Goal: Navigation & Orientation: Find specific page/section

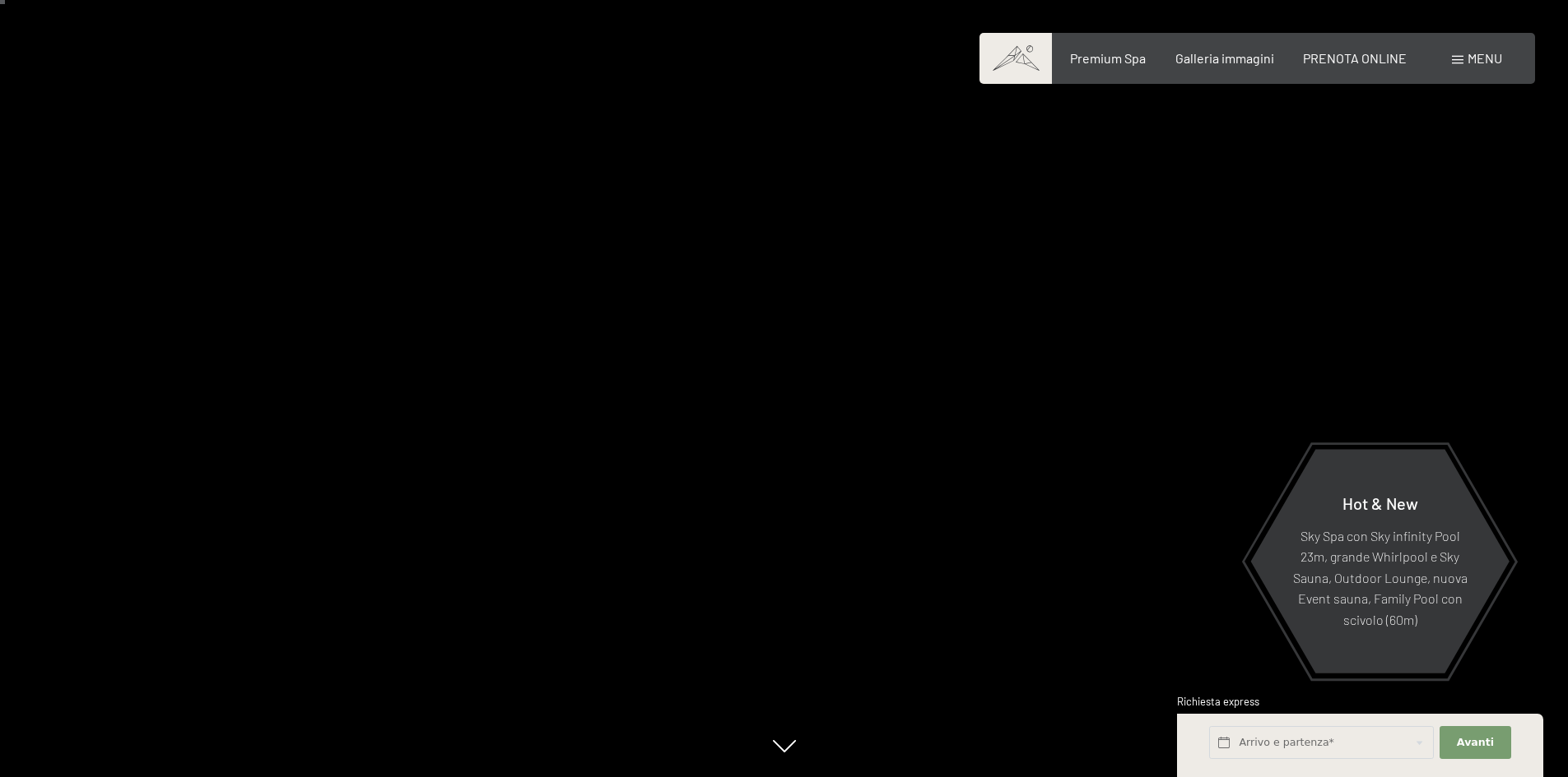
scroll to position [82, 0]
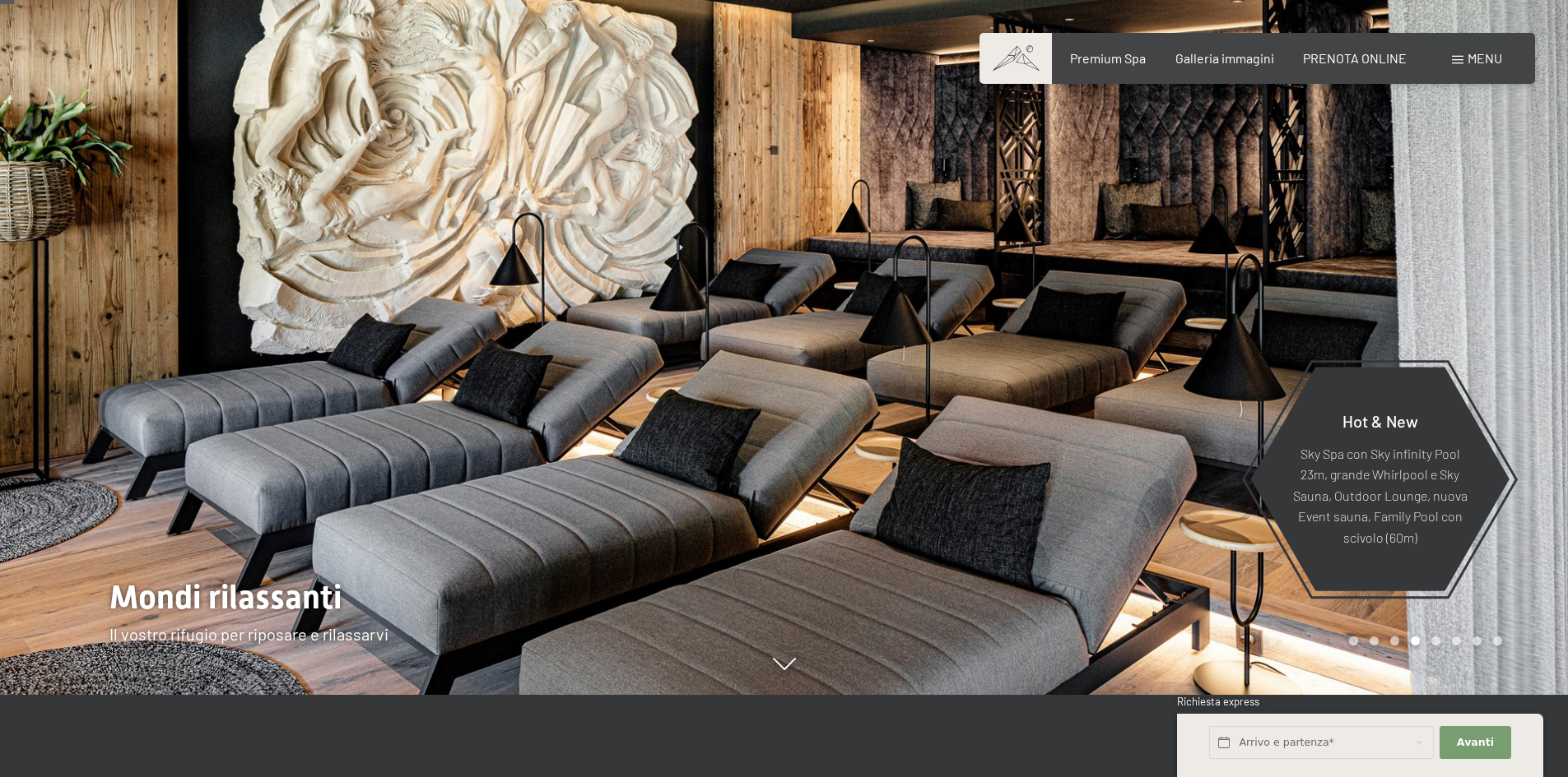
click at [1428, 213] on div at bounding box center [1176, 306] width 784 height 777
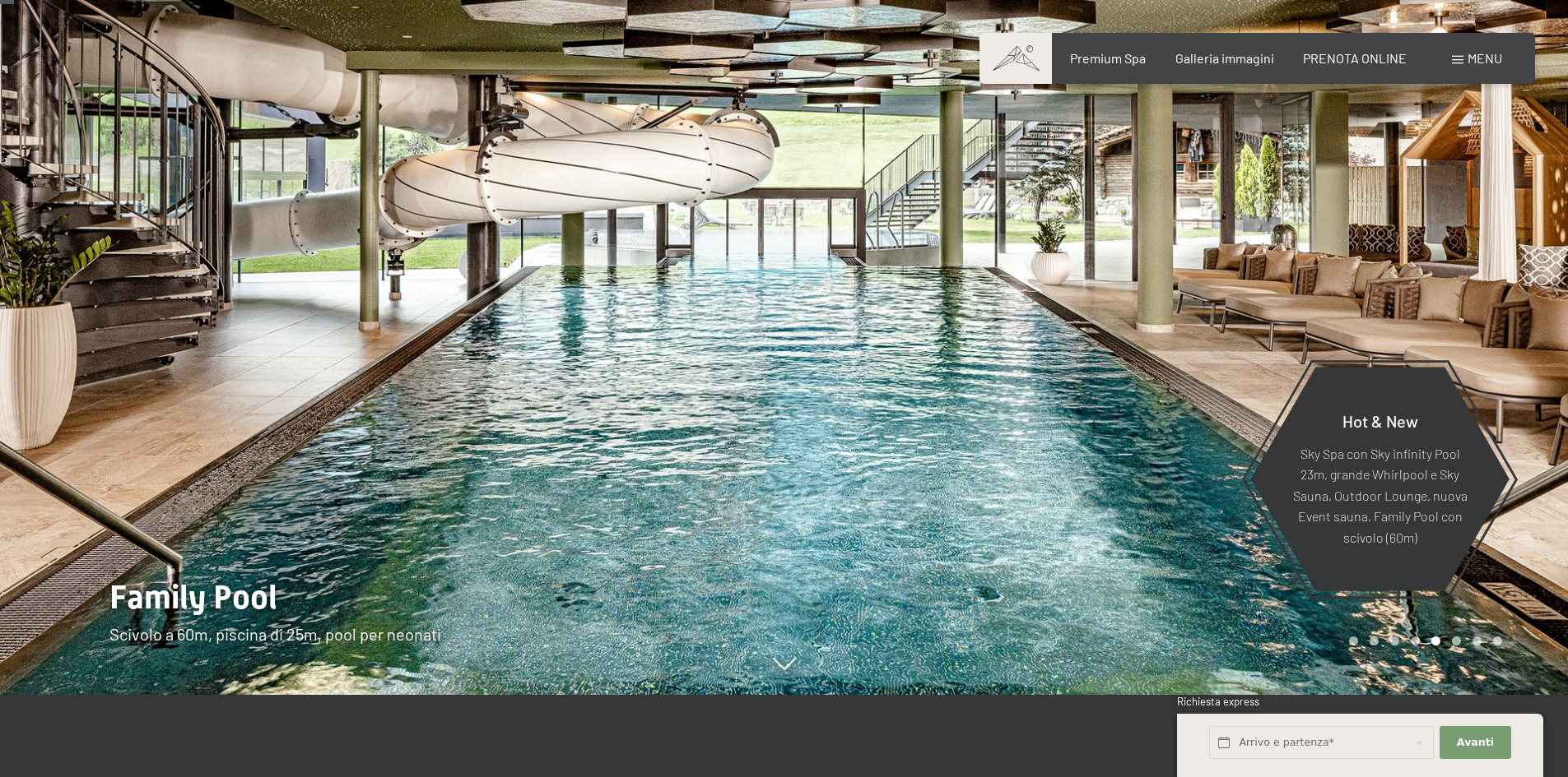
click at [1428, 213] on div at bounding box center [1176, 306] width 784 height 777
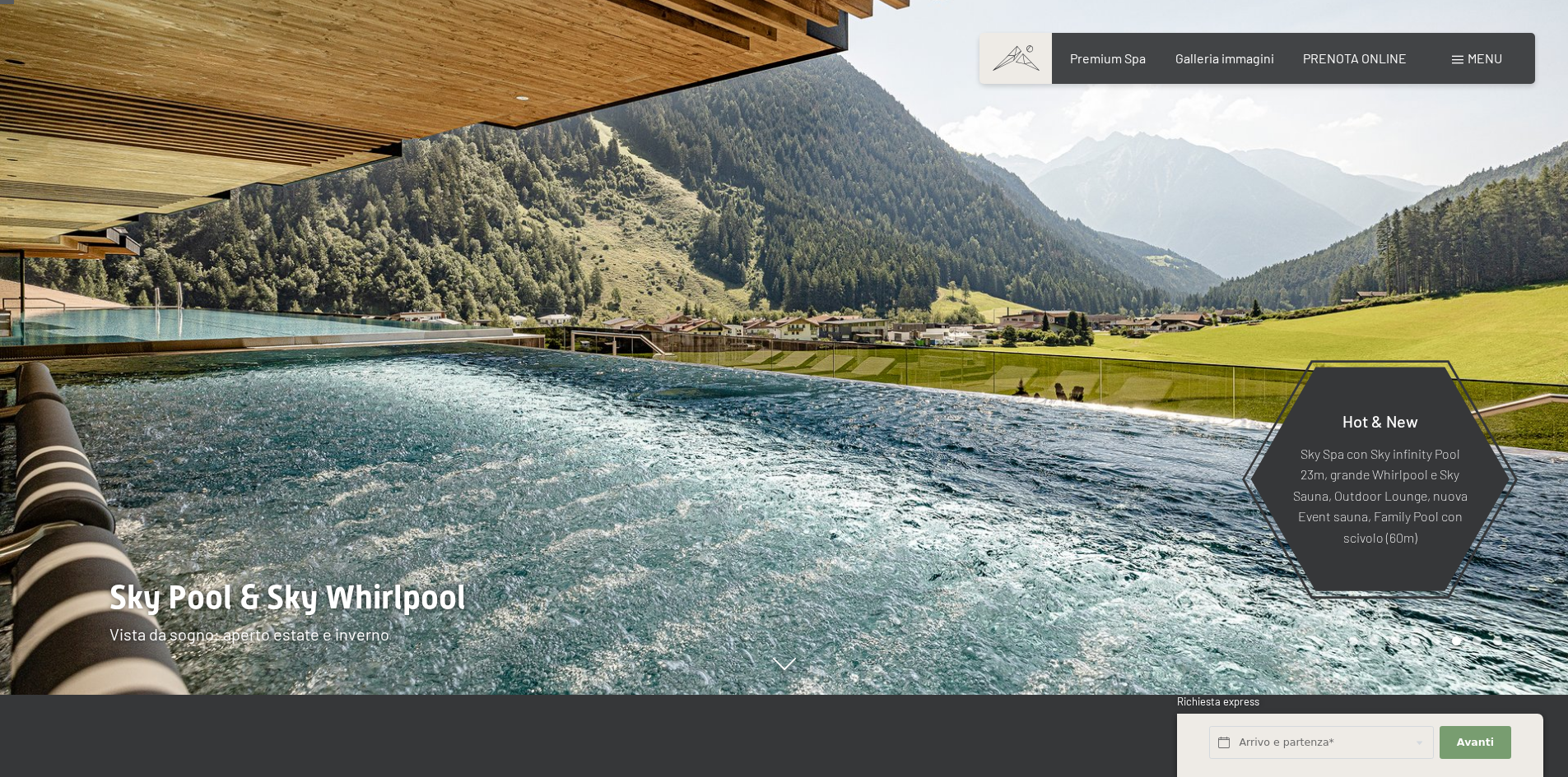
click at [1428, 213] on div at bounding box center [1176, 306] width 784 height 777
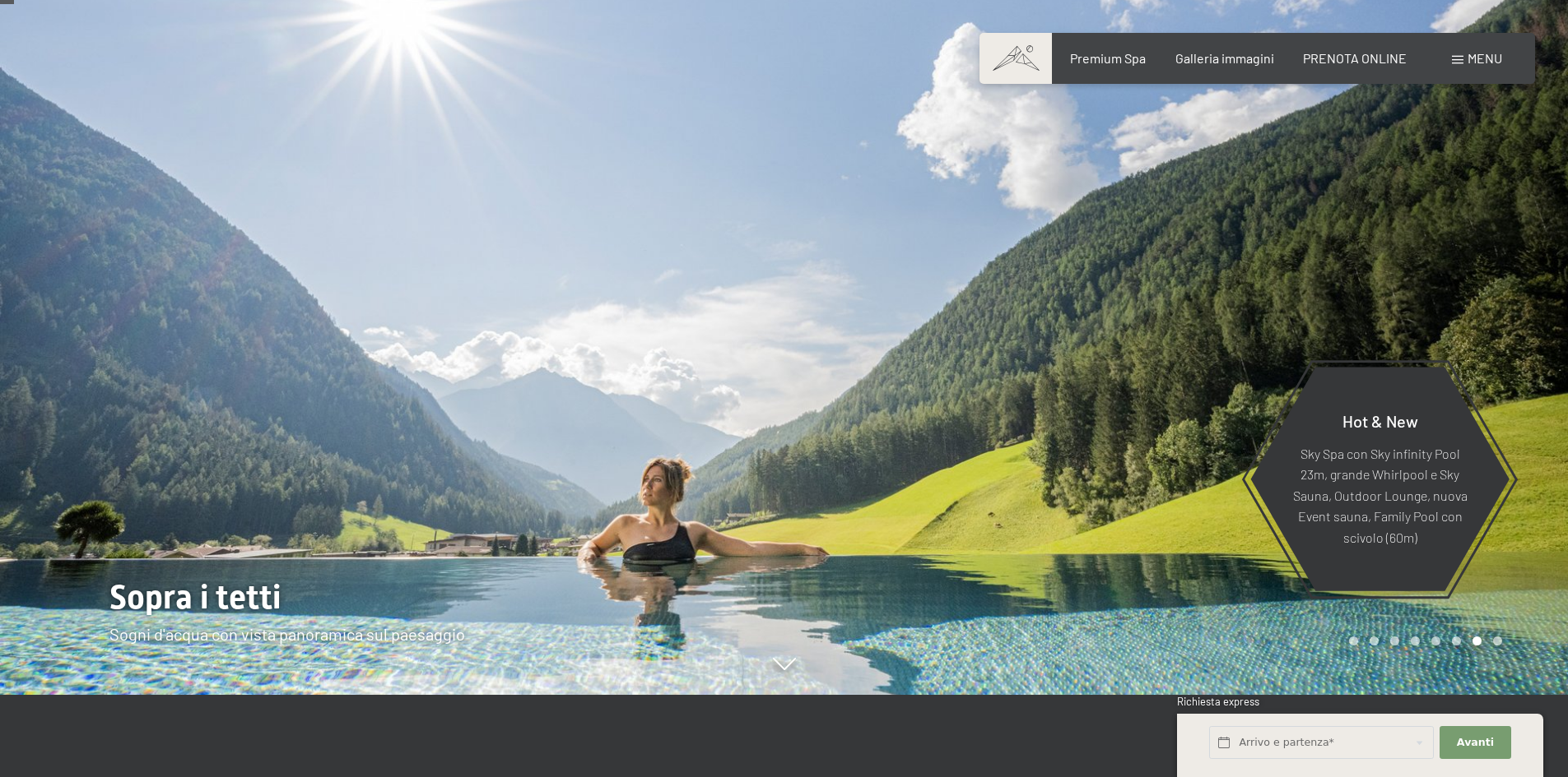
click at [1428, 213] on div at bounding box center [1176, 306] width 784 height 777
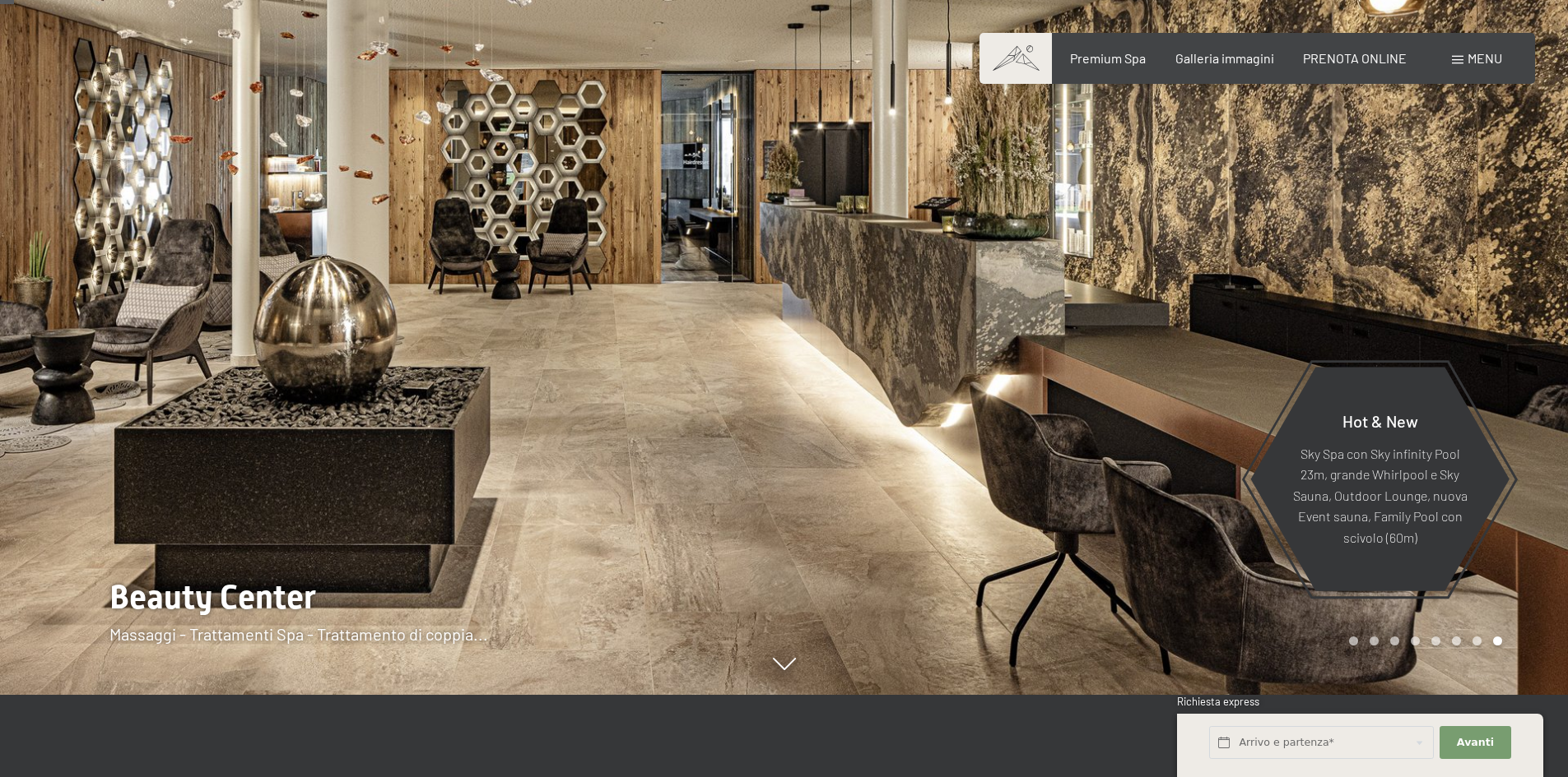
click at [1428, 213] on div at bounding box center [1176, 306] width 784 height 777
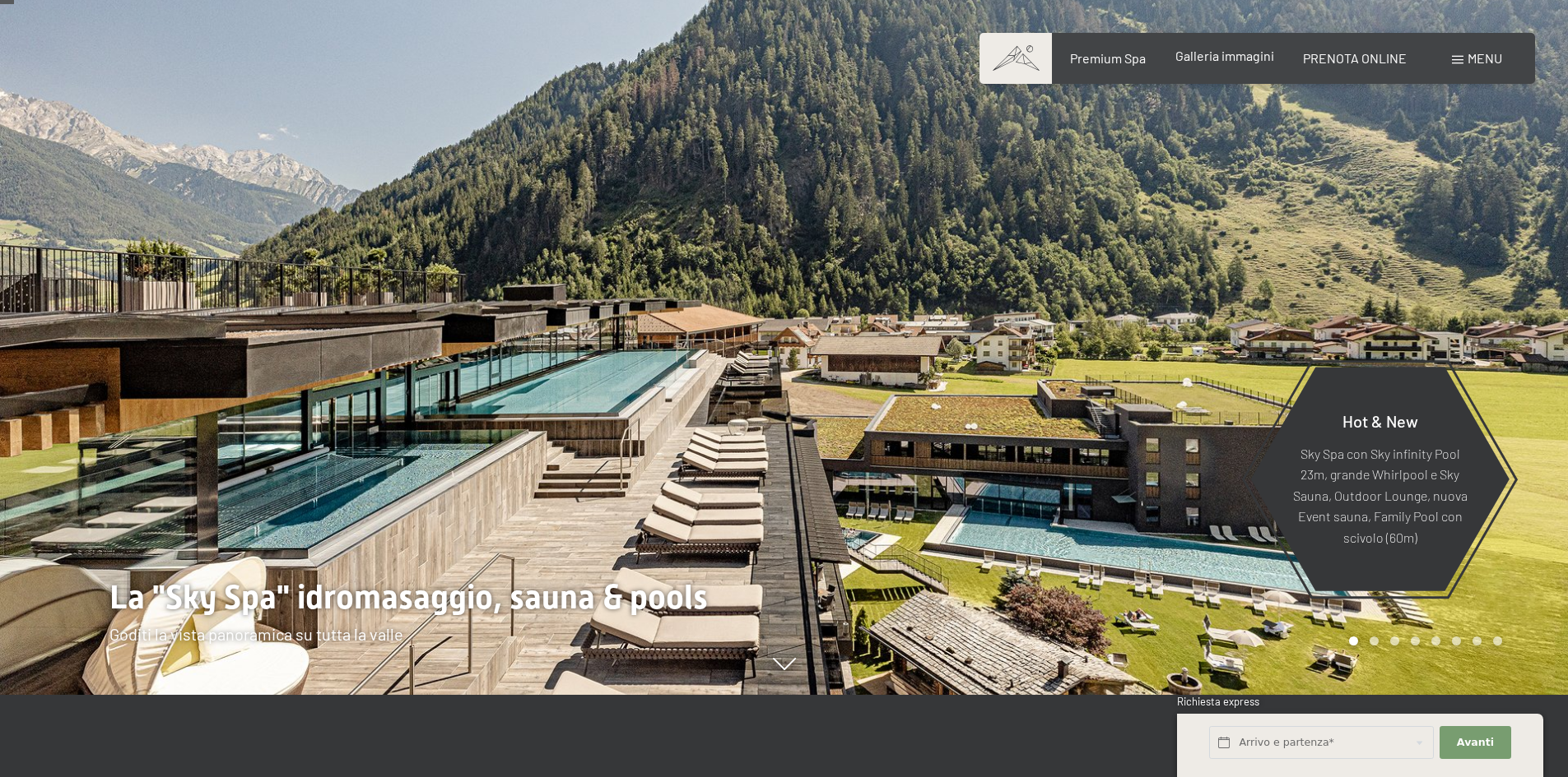
click at [1242, 54] on span "Galleria immagini" at bounding box center [1224, 55] width 99 height 16
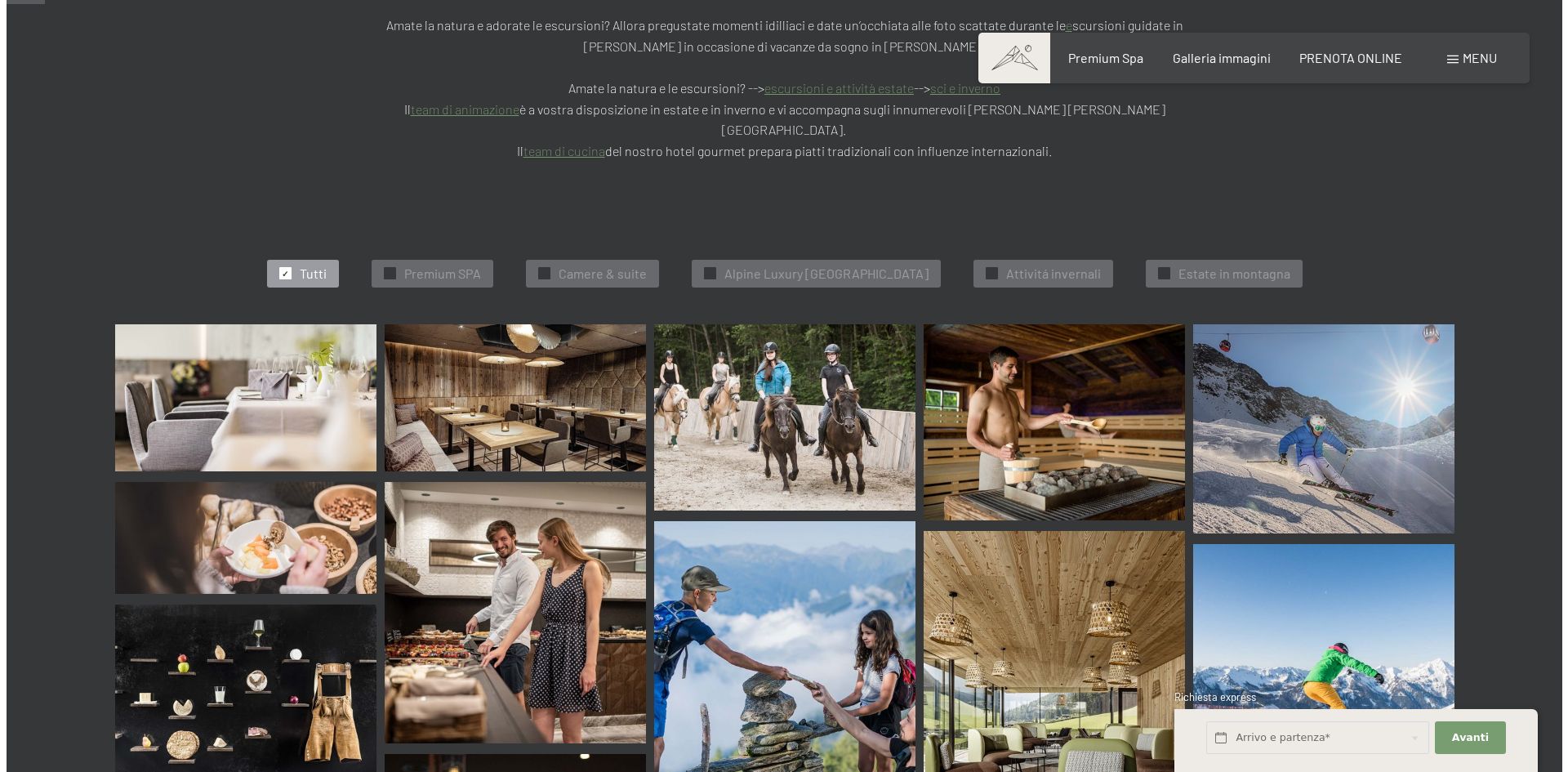
scroll to position [409, 0]
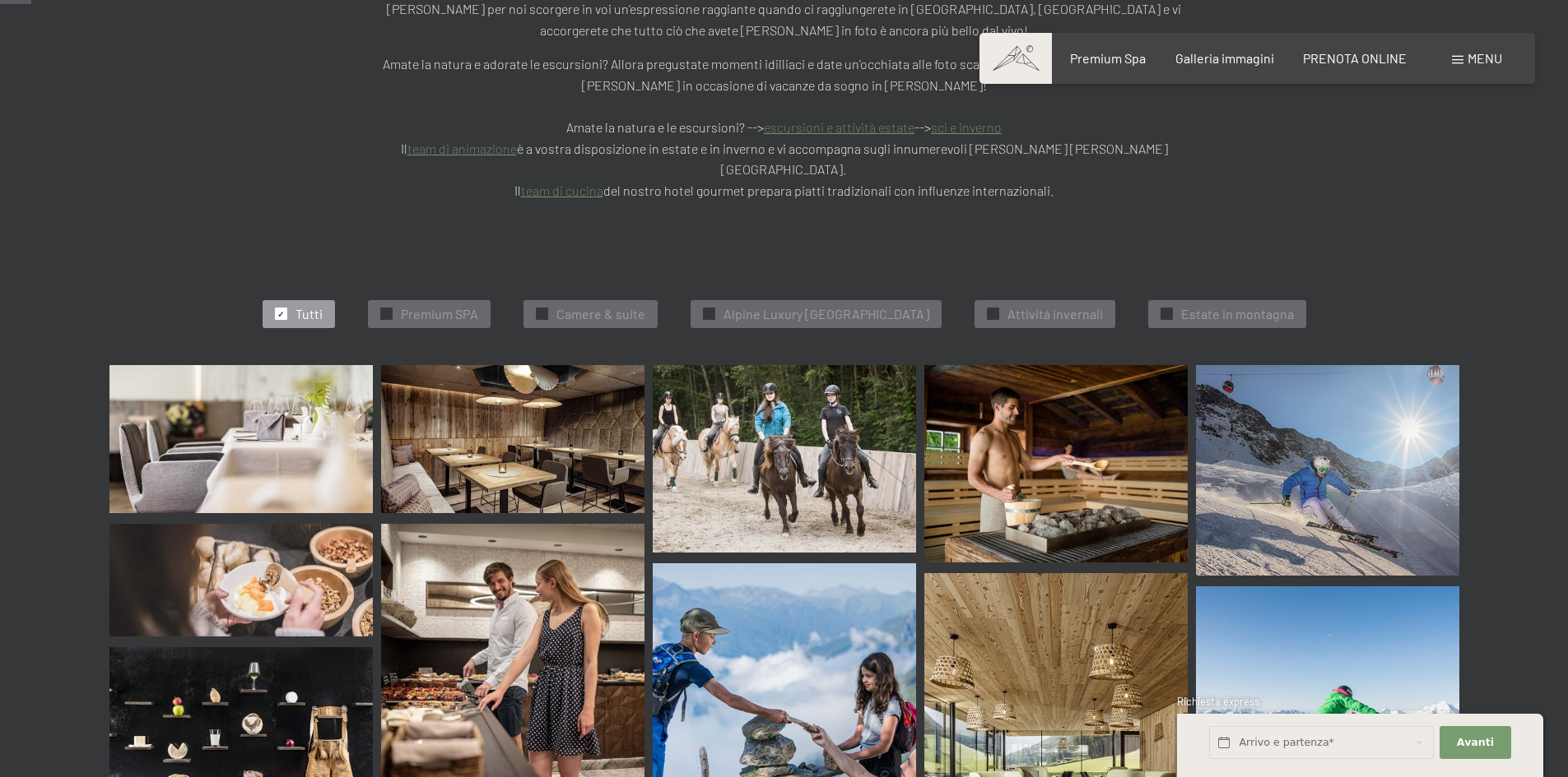
click at [1454, 58] on span at bounding box center [1457, 60] width 11 height 8
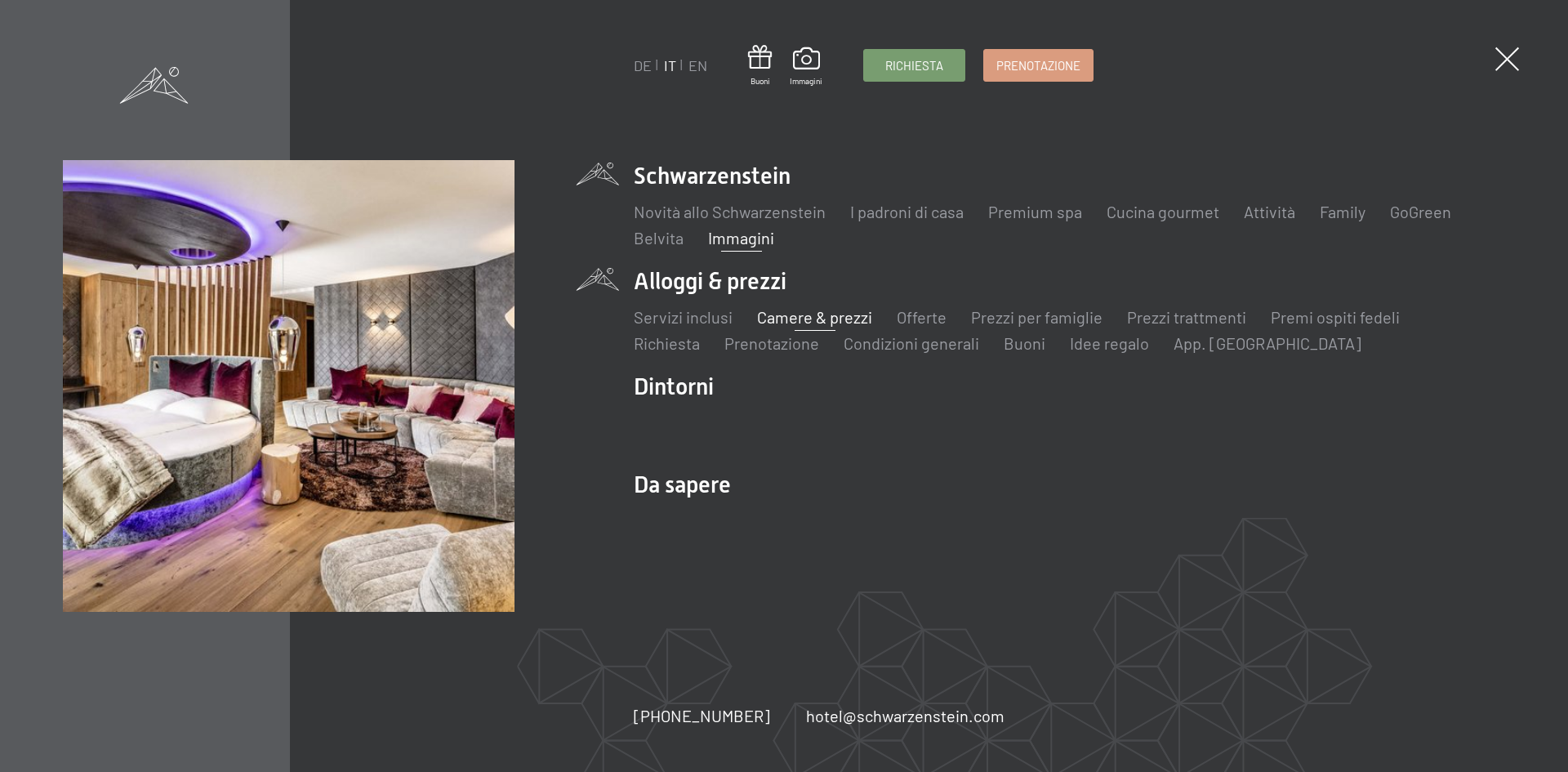
click at [784, 315] on link "Camere & prezzi" at bounding box center [814, 316] width 115 height 19
click at [495, 365] on img at bounding box center [288, 386] width 452 height 452
click at [808, 311] on link "Camere & prezzi" at bounding box center [814, 316] width 115 height 19
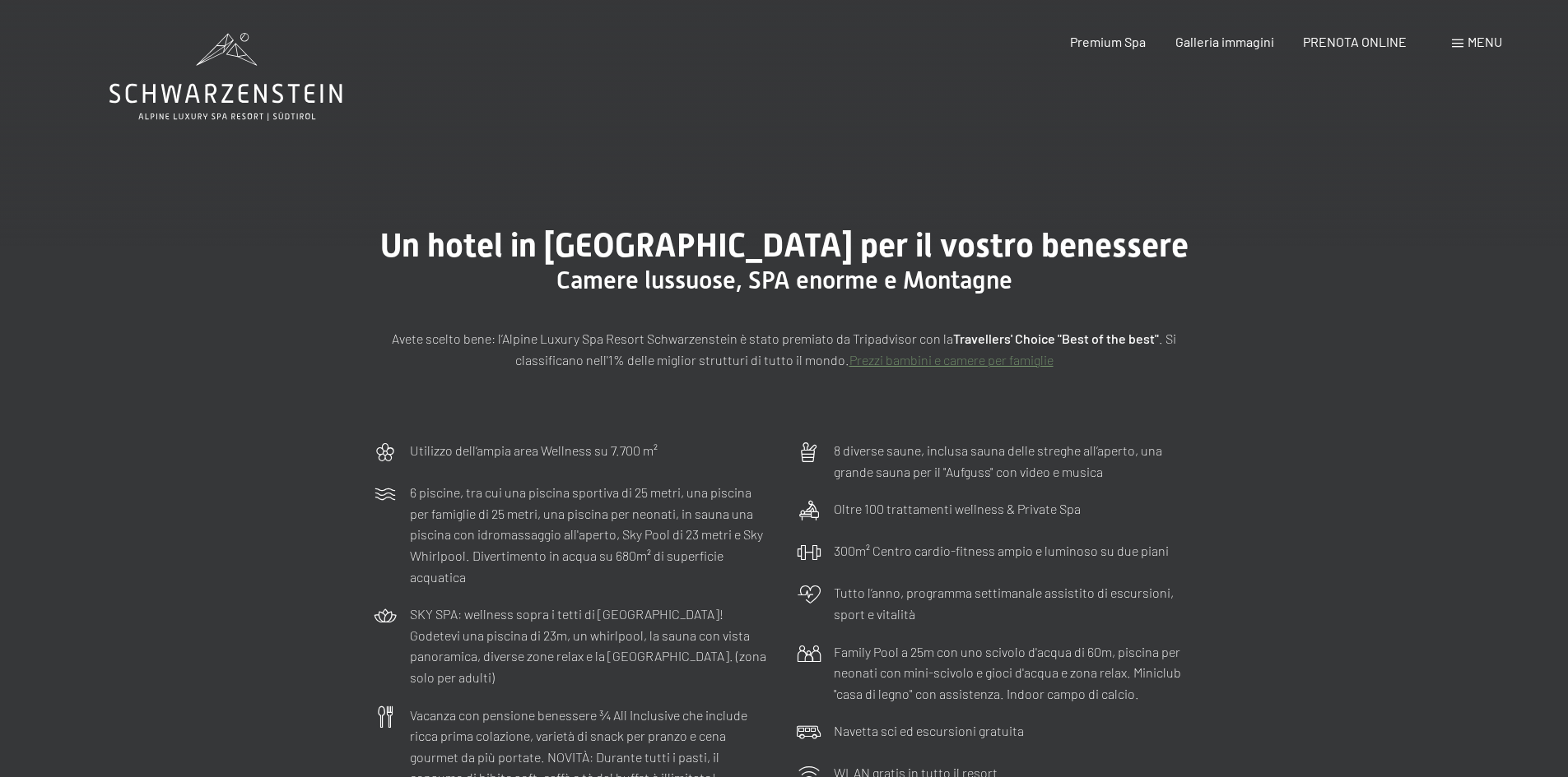
click at [1472, 39] on span "Menu" at bounding box center [1484, 41] width 34 height 16
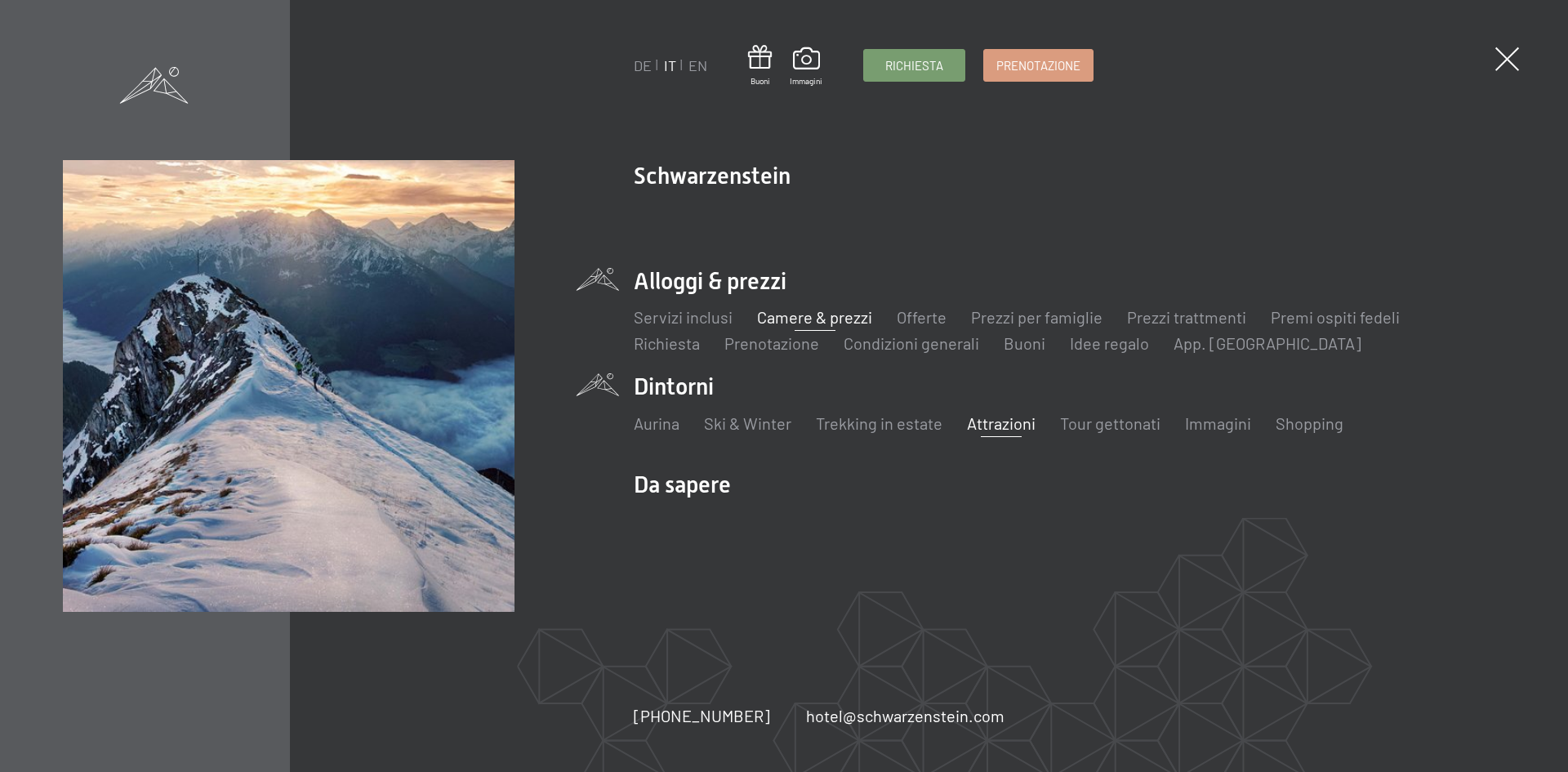
click at [980, 419] on link "Attrazioni" at bounding box center [1001, 423] width 68 height 19
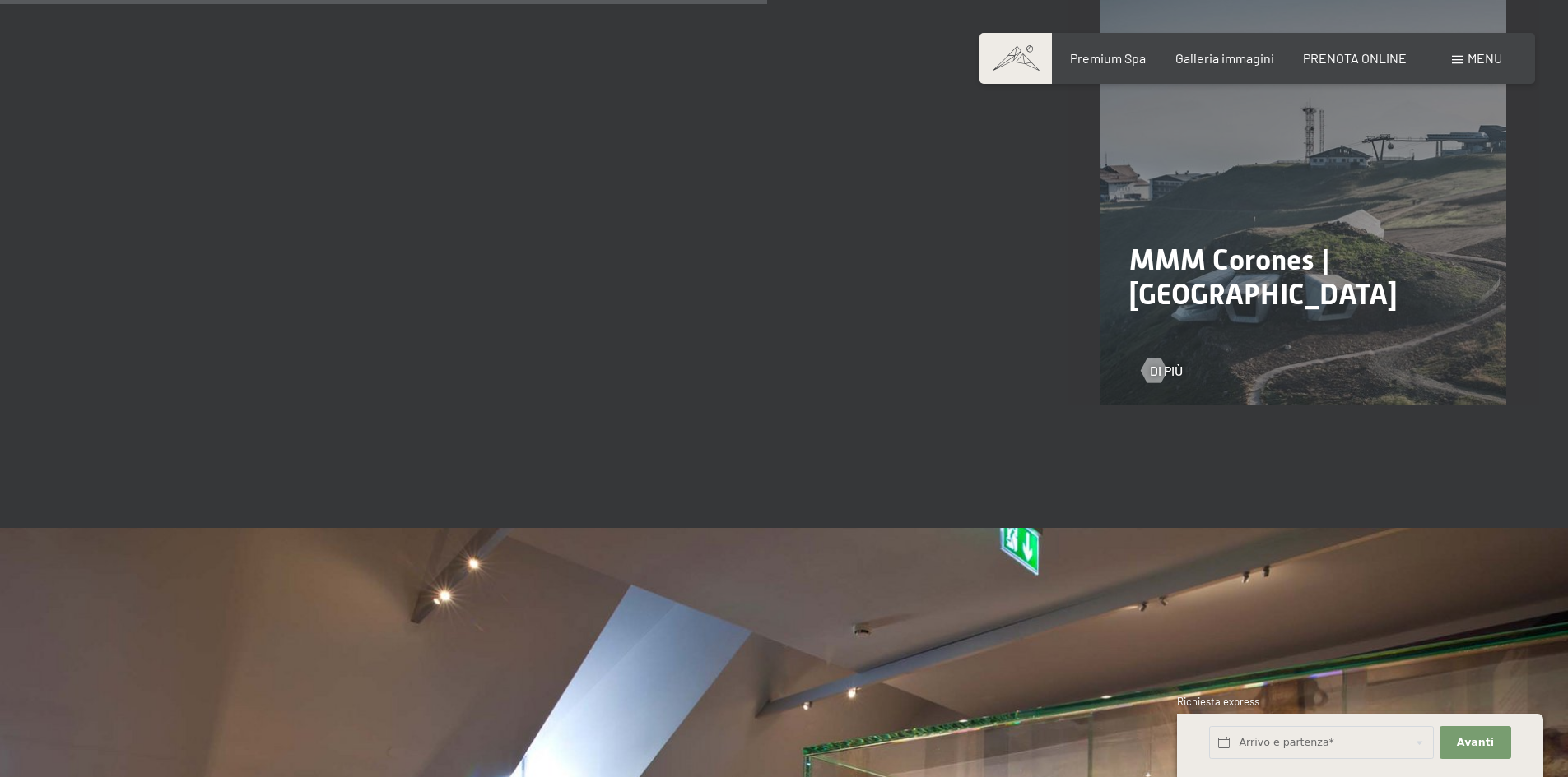
scroll to position [2467, 0]
